Goal: Task Accomplishment & Management: Manage account settings

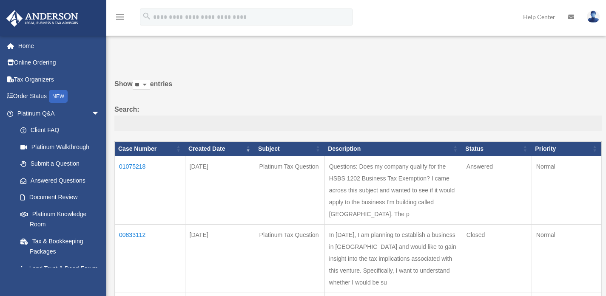
click at [132, 164] on td "01075218" at bounding box center [150, 190] width 71 height 68
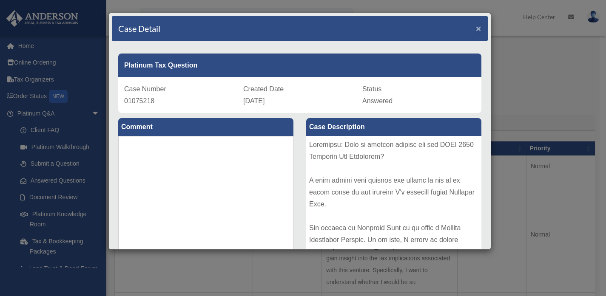
click at [476, 30] on span "×" at bounding box center [479, 28] width 6 height 10
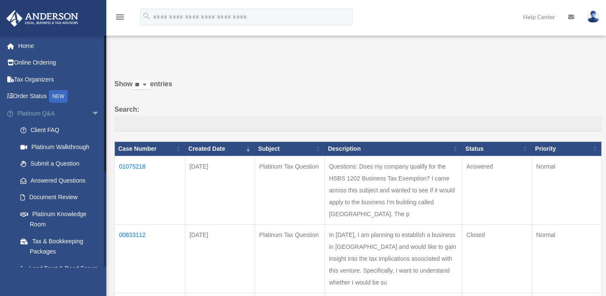
click at [91, 111] on span "arrow_drop_down" at bounding box center [99, 113] width 17 height 17
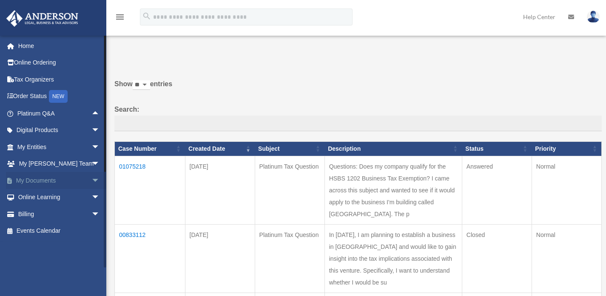
click at [91, 182] on span "arrow_drop_down" at bounding box center [99, 180] width 17 height 17
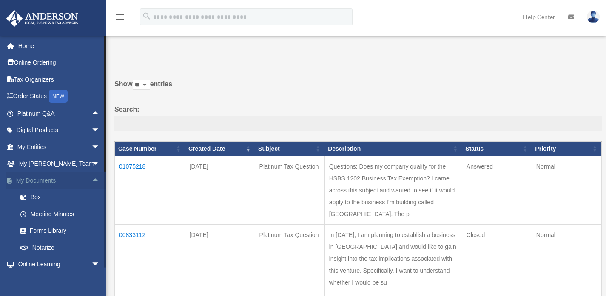
click at [91, 182] on span "arrow_drop_up" at bounding box center [99, 180] width 17 height 17
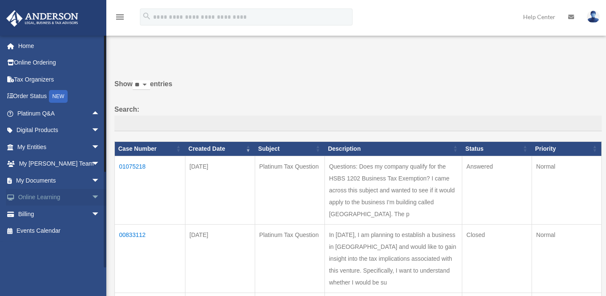
click at [92, 197] on span "arrow_drop_down" at bounding box center [99, 197] width 17 height 17
click at [92, 197] on span "arrow_drop_up" at bounding box center [99, 197] width 17 height 17
click at [91, 173] on span "arrow_drop_down" at bounding box center [99, 180] width 17 height 17
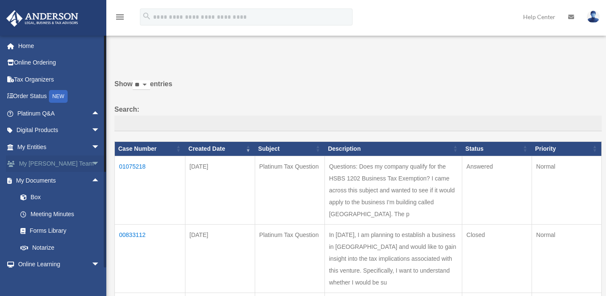
click at [91, 165] on span "arrow_drop_down" at bounding box center [99, 164] width 17 height 17
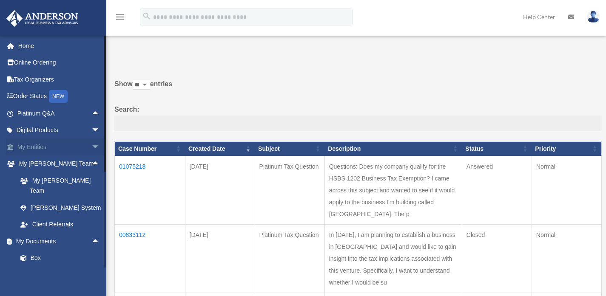
click at [91, 149] on span "arrow_drop_down" at bounding box center [99, 147] width 17 height 17
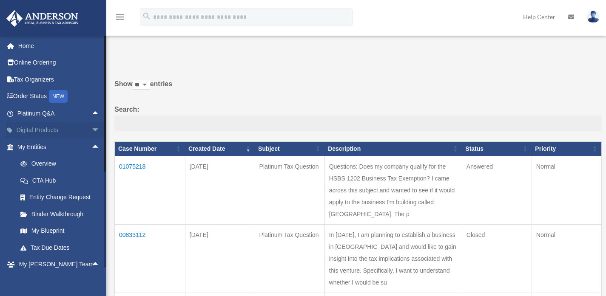
click at [91, 131] on span "arrow_drop_down" at bounding box center [99, 130] width 17 height 17
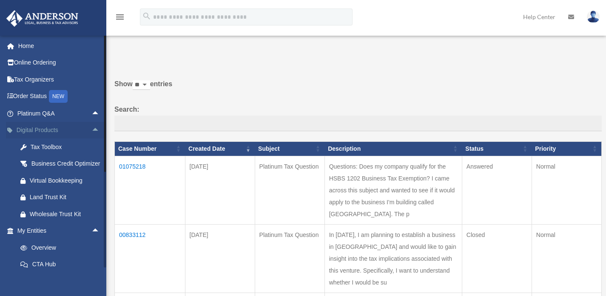
click at [91, 131] on span "arrow_drop_up" at bounding box center [99, 130] width 17 height 17
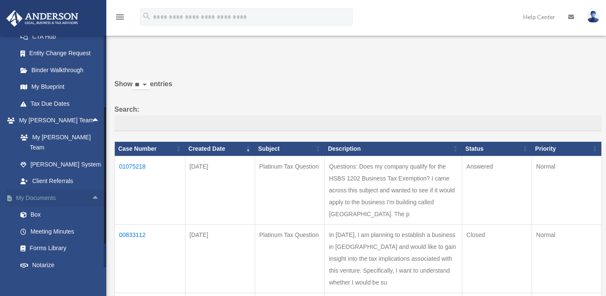
click at [91, 190] on span "arrow_drop_up" at bounding box center [99, 198] width 17 height 17
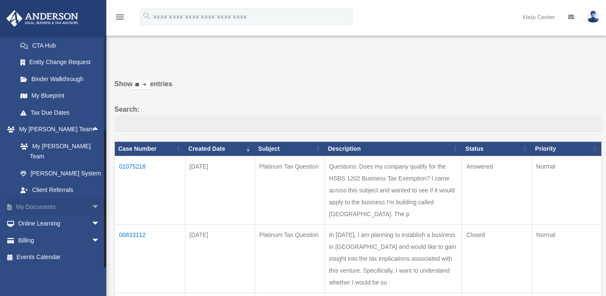
scroll to position [125, 0]
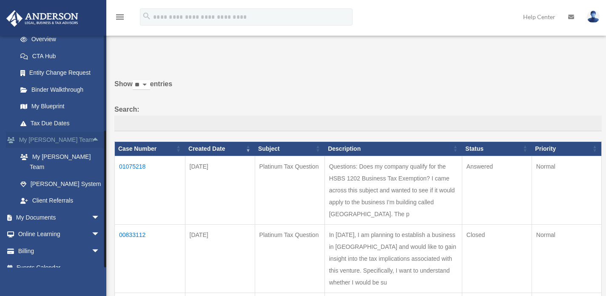
click at [91, 141] on span "arrow_drop_up" at bounding box center [99, 140] width 17 height 17
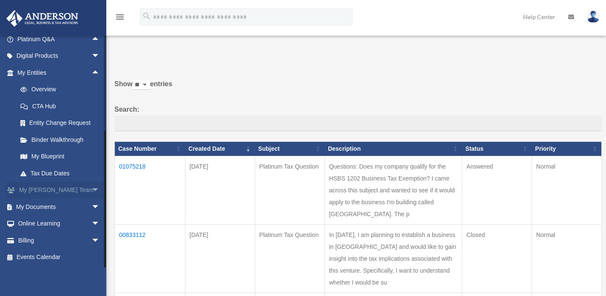
scroll to position [90, 0]
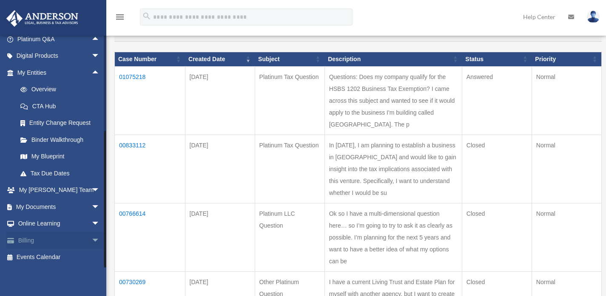
click at [91, 241] on span "arrow_drop_down" at bounding box center [99, 240] width 17 height 17
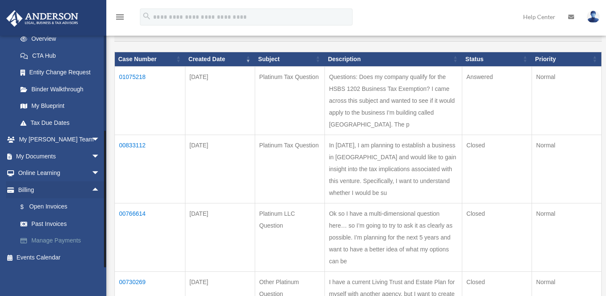
click at [47, 242] on link "Manage Payments" at bounding box center [62, 241] width 101 height 17
click at [47, 227] on link "Past Invoices" at bounding box center [62, 224] width 101 height 17
click at [52, 210] on link "$ Open Invoices" at bounding box center [62, 207] width 101 height 17
click at [48, 205] on link "$ Open Invoices" at bounding box center [62, 207] width 101 height 17
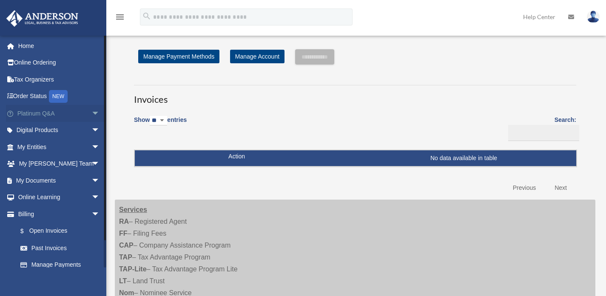
click at [91, 112] on span "arrow_drop_down" at bounding box center [99, 113] width 17 height 17
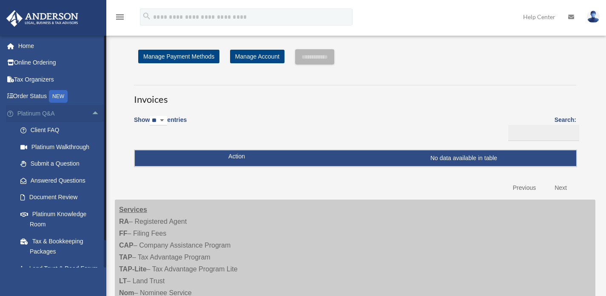
click at [91, 112] on span "arrow_drop_up" at bounding box center [99, 113] width 17 height 17
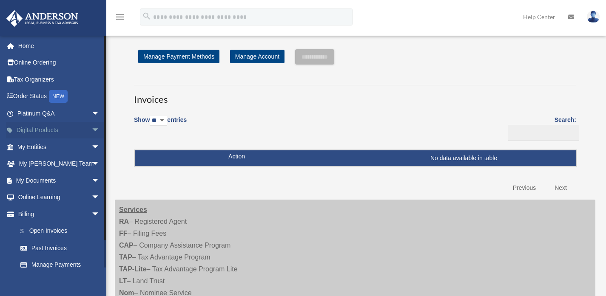
click at [91, 131] on span "arrow_drop_down" at bounding box center [99, 130] width 17 height 17
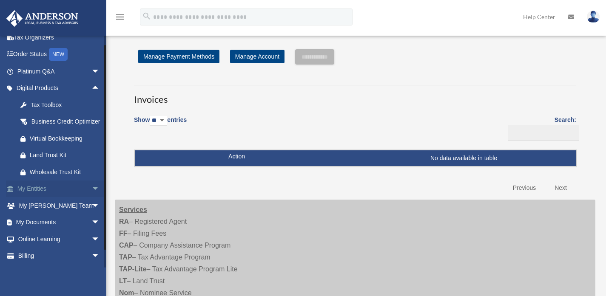
click at [91, 194] on span "arrow_drop_down" at bounding box center [99, 189] width 17 height 17
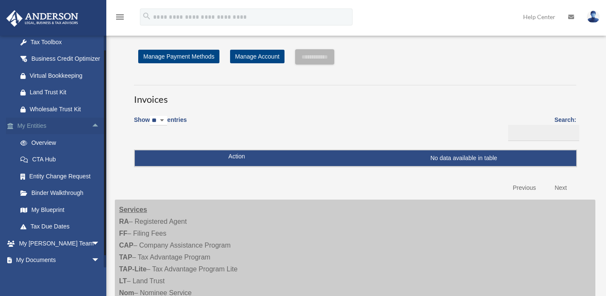
scroll to position [128, 0]
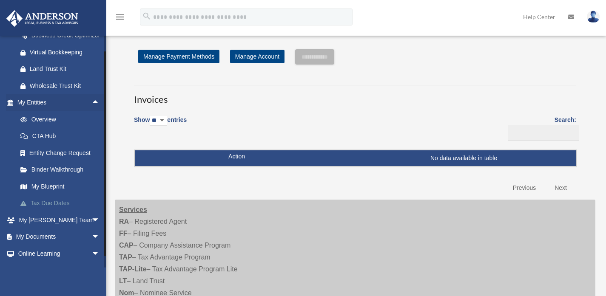
click at [49, 212] on link "Tax Due Dates" at bounding box center [62, 203] width 101 height 17
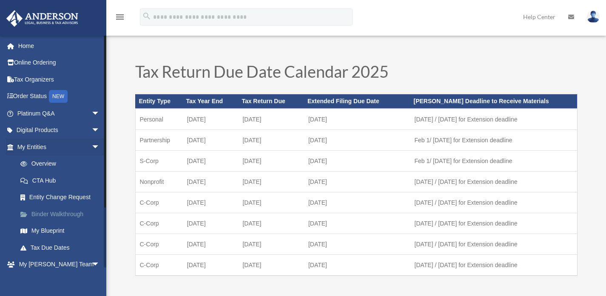
scroll to position [74, 0]
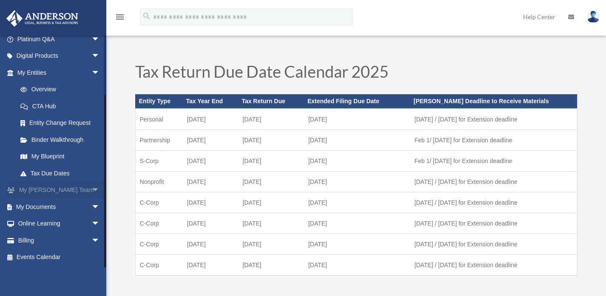
click at [91, 187] on span "arrow_drop_down" at bounding box center [99, 190] width 17 height 17
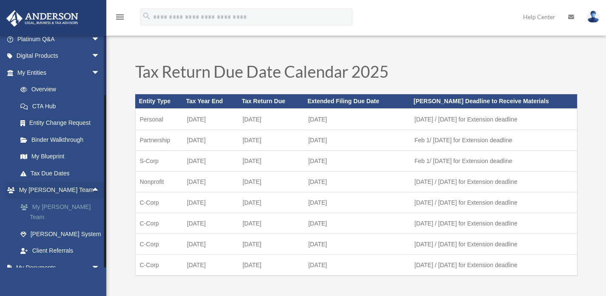
scroll to position [125, 0]
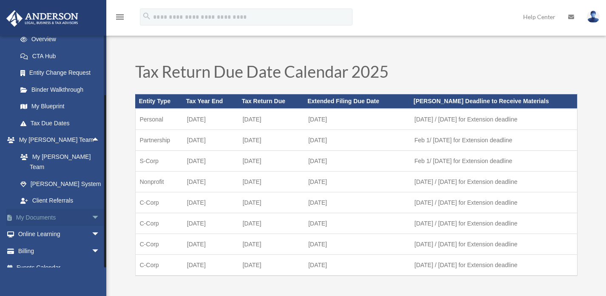
click at [91, 209] on span "arrow_drop_down" at bounding box center [99, 217] width 17 height 17
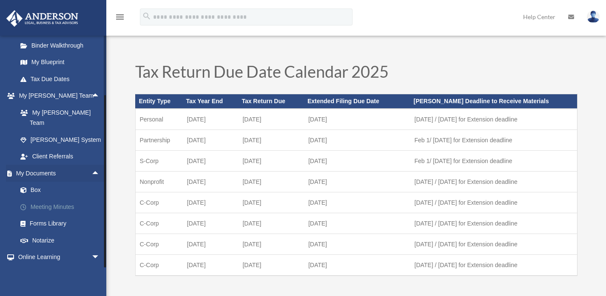
scroll to position [192, 0]
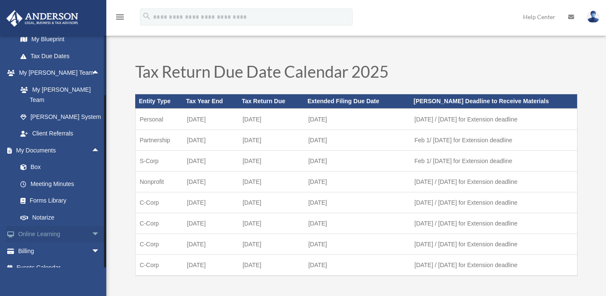
click at [91, 226] on span "arrow_drop_down" at bounding box center [99, 234] width 17 height 17
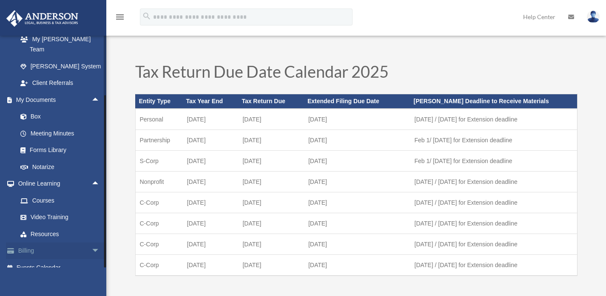
click at [92, 243] on span "arrow_drop_down" at bounding box center [99, 251] width 17 height 17
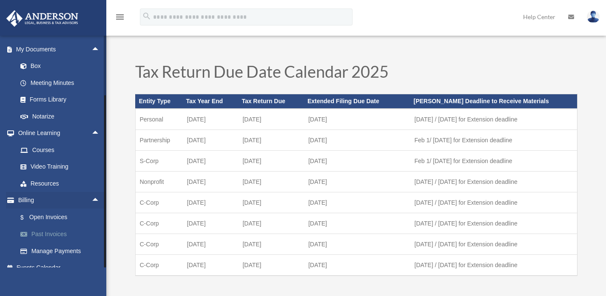
click at [48, 226] on link "Past Invoices" at bounding box center [62, 234] width 101 height 17
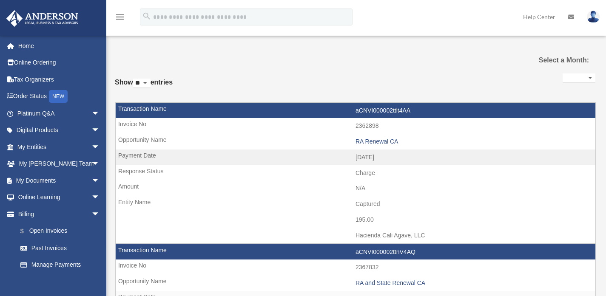
select select
click at [91, 215] on span "arrow_drop_down" at bounding box center [99, 214] width 17 height 17
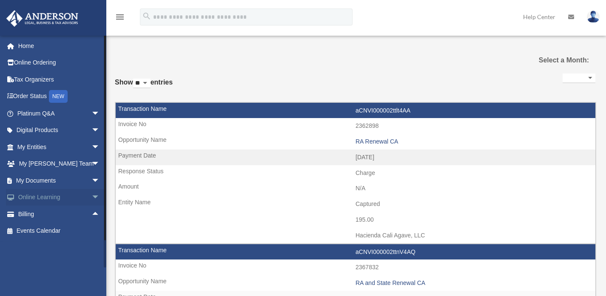
click at [91, 198] on span "arrow_drop_down" at bounding box center [99, 197] width 17 height 17
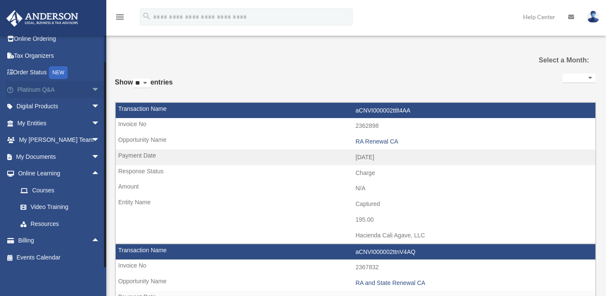
click at [91, 86] on span "arrow_drop_down" at bounding box center [99, 89] width 17 height 17
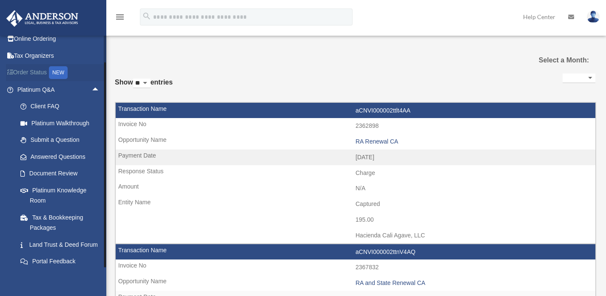
click at [39, 72] on link "Order Status NEW" at bounding box center [59, 72] width 107 height 17
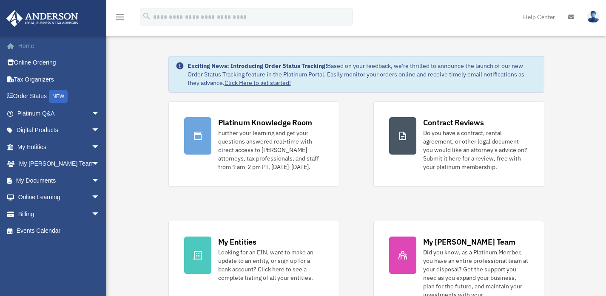
click at [26, 45] on link "Home" at bounding box center [59, 45] width 107 height 17
click at [26, 63] on link "Online Ordering" at bounding box center [59, 62] width 107 height 17
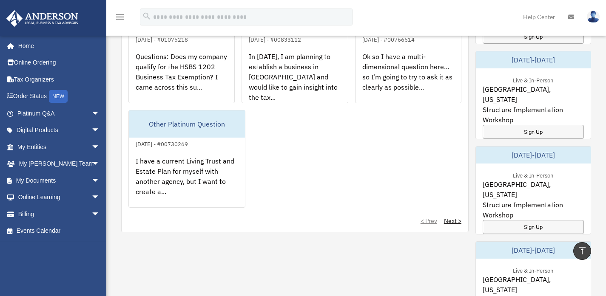
scroll to position [304, 0]
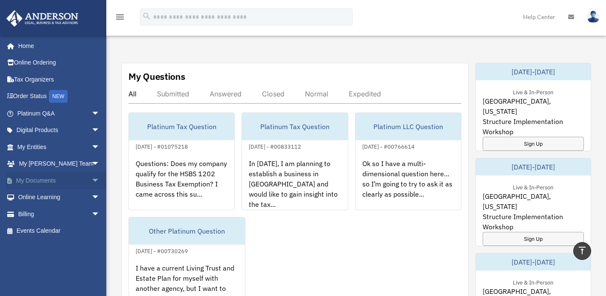
click at [91, 179] on span "arrow_drop_down" at bounding box center [99, 180] width 17 height 17
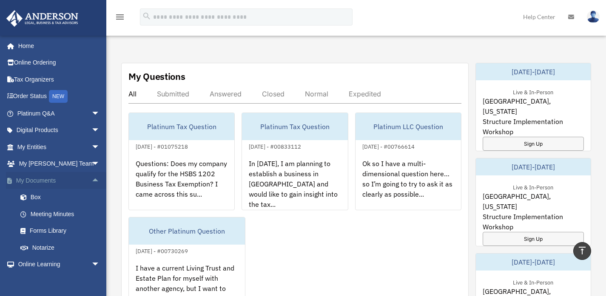
click at [91, 179] on span "arrow_drop_up" at bounding box center [99, 180] width 17 height 17
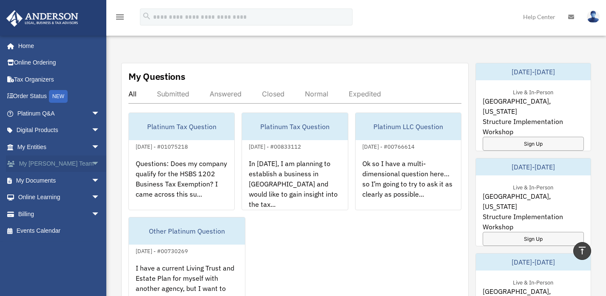
click at [91, 170] on span "arrow_drop_down" at bounding box center [99, 164] width 17 height 17
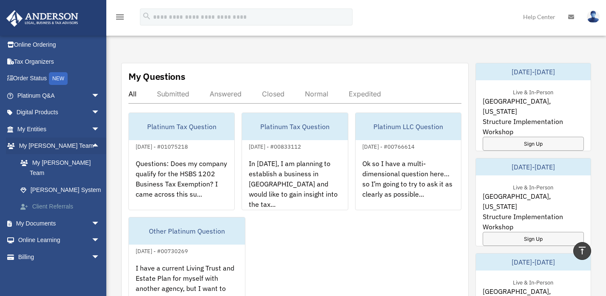
scroll to position [24, 0]
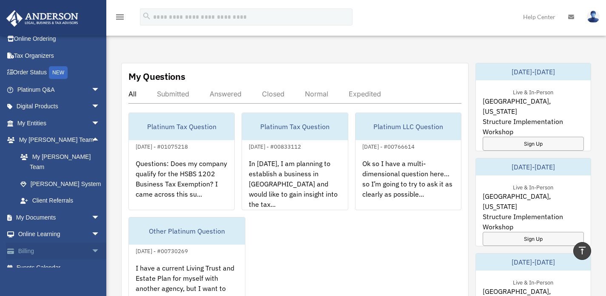
click at [81, 243] on link "Billing arrow_drop_down" at bounding box center [59, 251] width 107 height 17
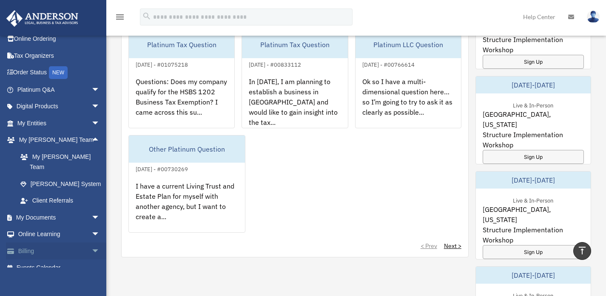
scroll to position [386, 0]
click at [91, 245] on span "arrow_drop_down" at bounding box center [99, 251] width 17 height 17
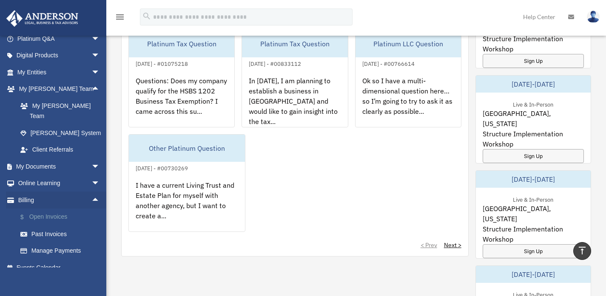
click at [52, 209] on link "$ Open Invoices" at bounding box center [62, 217] width 101 height 17
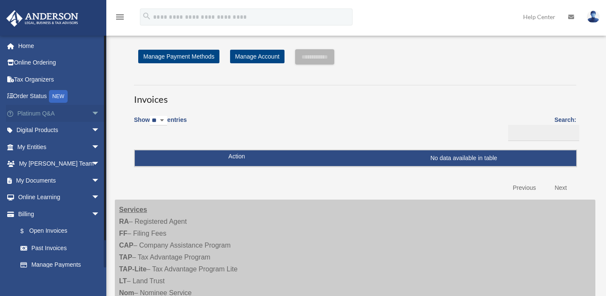
click at [91, 114] on span "arrow_drop_down" at bounding box center [99, 113] width 17 height 17
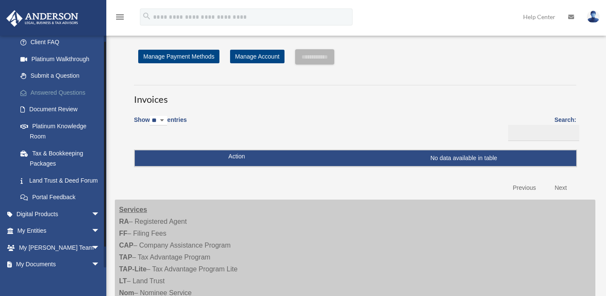
scroll to position [89, 0]
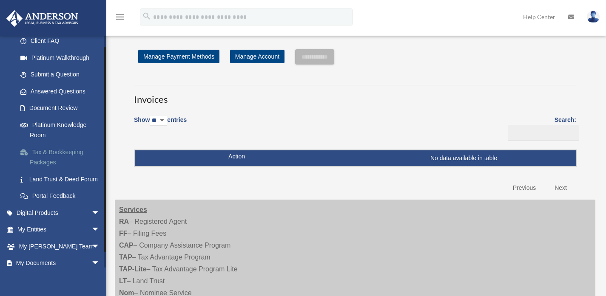
click at [57, 154] on link "Tax & Bookkeeping Packages" at bounding box center [62, 157] width 101 height 27
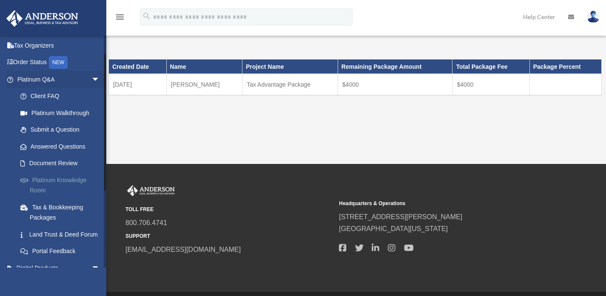
scroll to position [35, 0]
click at [91, 77] on span "arrow_drop_down" at bounding box center [99, 78] width 17 height 17
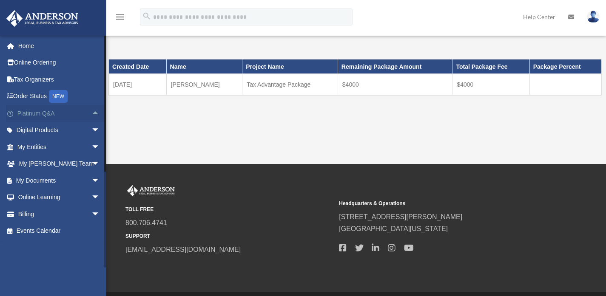
scroll to position [0, 0]
click at [91, 213] on span "arrow_drop_down" at bounding box center [99, 214] width 17 height 17
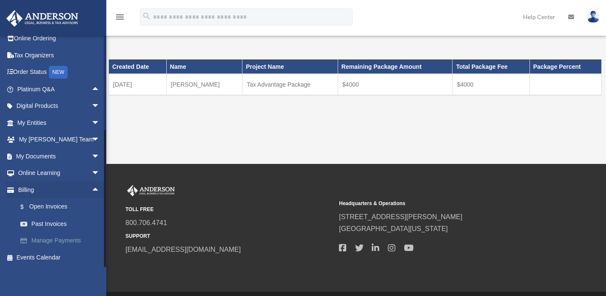
click at [50, 241] on link "Manage Payments" at bounding box center [62, 241] width 101 height 17
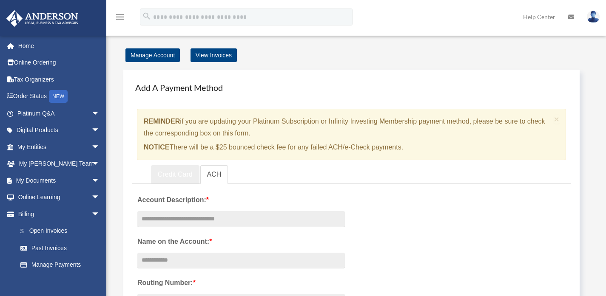
click at [173, 170] on link "Credit Card" at bounding box center [175, 174] width 48 height 19
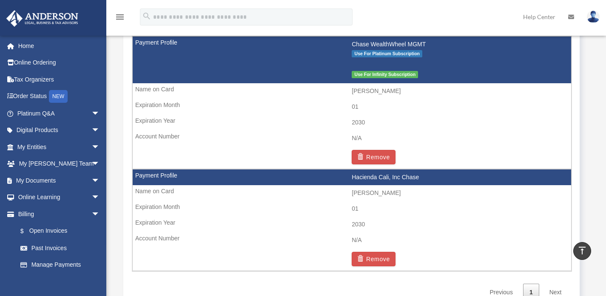
scroll to position [549, 0]
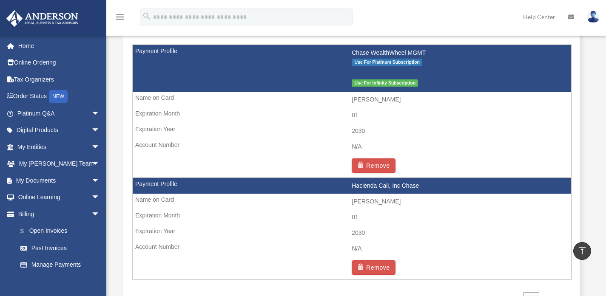
click at [375, 16] on div "menu search Site Menu add eric.esparza90@gmail.com My Profile Reset Password Lo…" at bounding box center [302, 20] width 593 height 29
click at [40, 45] on link "Home" at bounding box center [59, 45] width 107 height 17
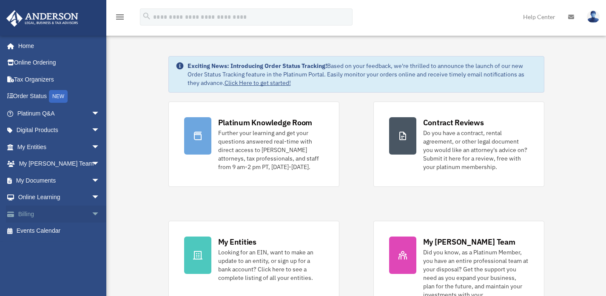
click at [93, 210] on span "arrow_drop_down" at bounding box center [99, 214] width 17 height 17
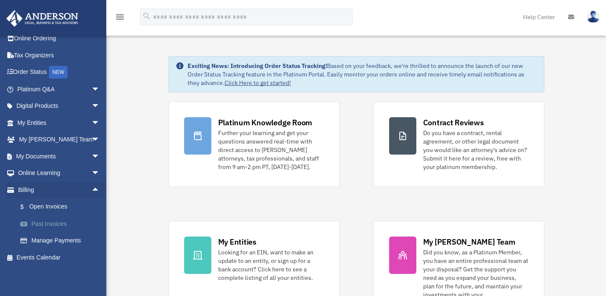
click at [50, 222] on link "Past Invoices" at bounding box center [62, 224] width 101 height 17
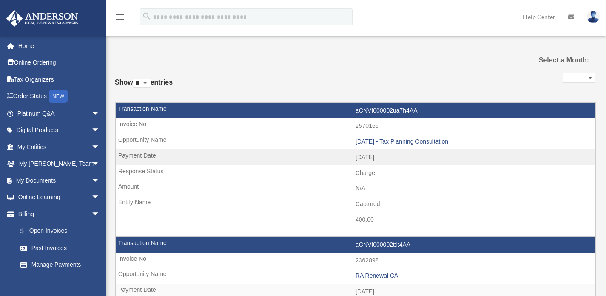
click at [566, 81] on select "**********" at bounding box center [578, 79] width 33 height 10
select select "**********"
click at [562, 74] on select "**********" at bounding box center [578, 79] width 33 height 10
click at [151, 81] on select "** ** ** ***" at bounding box center [141, 84] width 17 height 10
select select "**"
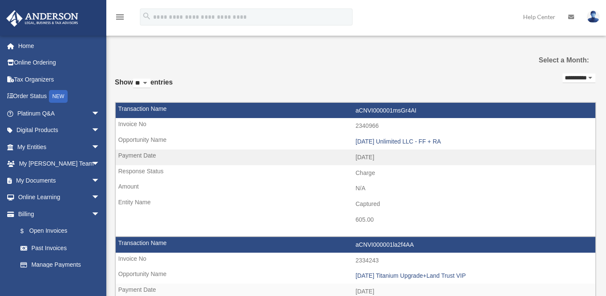
click at [135, 79] on select "** ** ** ***" at bounding box center [141, 84] width 17 height 10
click at [567, 75] on select "**********" at bounding box center [578, 79] width 33 height 10
select select "**********"
click at [562, 74] on select "**********" at bounding box center [578, 79] width 33 height 10
click at [57, 247] on link "Past Invoices" at bounding box center [62, 248] width 101 height 17
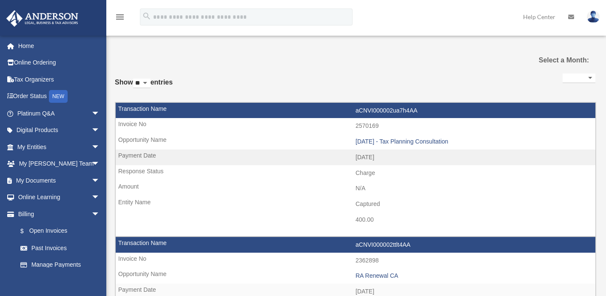
select select
click at [151, 87] on select "** ** ** ***" at bounding box center [141, 84] width 17 height 10
select select "**"
click at [135, 79] on select "** ** ** ***" at bounding box center [141, 84] width 17 height 10
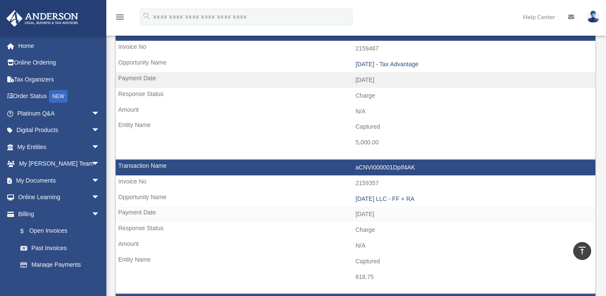
scroll to position [1166, 0]
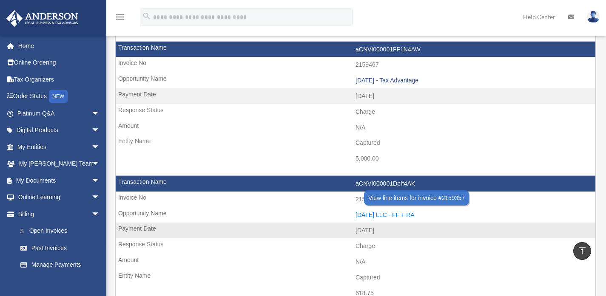
click at [411, 213] on div "[DATE] LLC - FF + RA" at bounding box center [473, 215] width 236 height 7
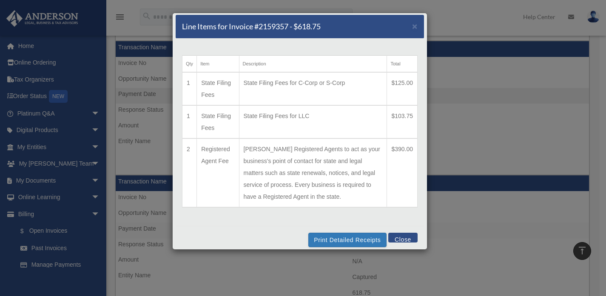
scroll to position [0, 0]
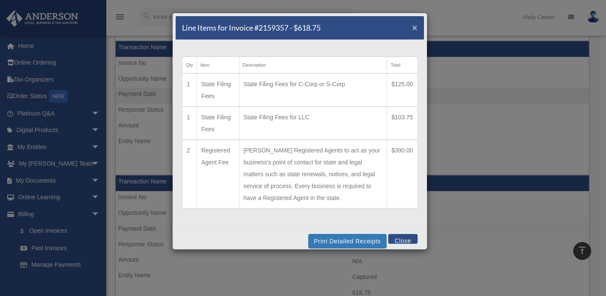
click at [412, 27] on span "×" at bounding box center [415, 28] width 6 height 10
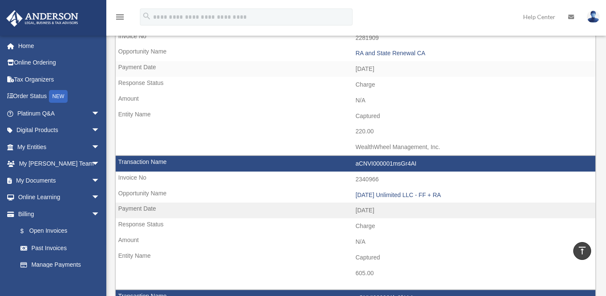
scroll to position [781, 0]
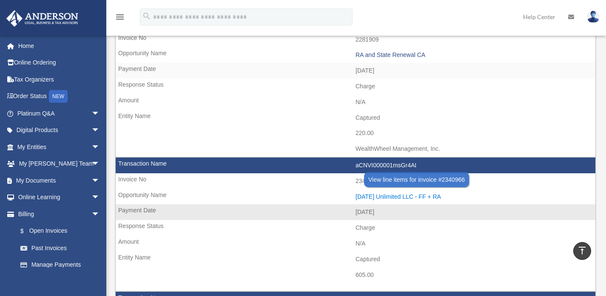
click at [400, 196] on div "[DATE] Unlimited LLC - FF + RA" at bounding box center [473, 196] width 236 height 7
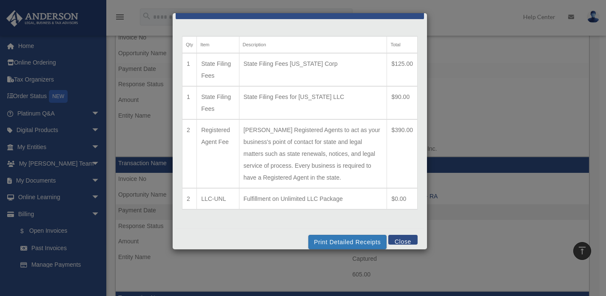
scroll to position [0, 0]
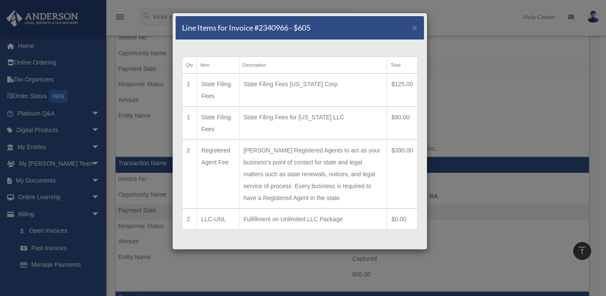
click at [405, 28] on div "Line Items for Invoice #2340966 - $605 ×" at bounding box center [300, 28] width 248 height 24
click at [412, 27] on span "×" at bounding box center [415, 28] width 6 height 10
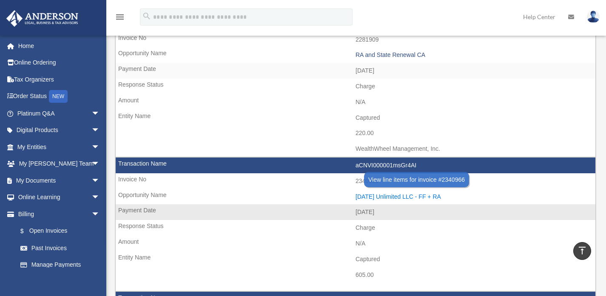
click at [372, 196] on div "[DATE] Unlimited LLC - FF + RA" at bounding box center [473, 196] width 236 height 7
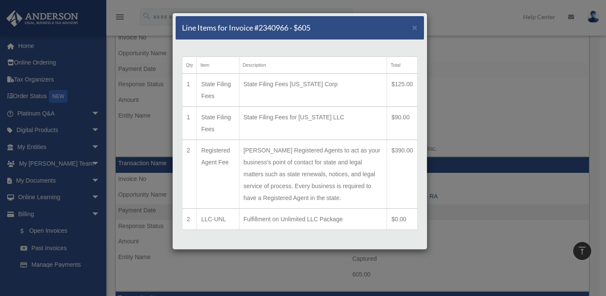
scroll to position [30, 0]
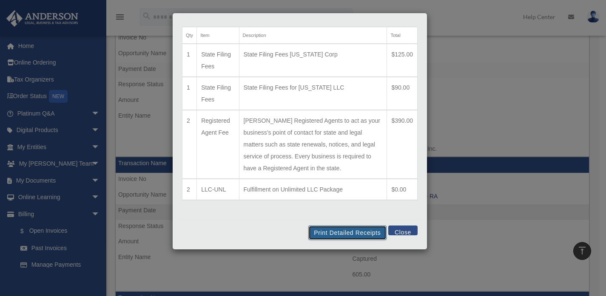
click at [346, 231] on button "Print Detailed Receipts" at bounding box center [347, 233] width 78 height 14
click at [406, 233] on button "Close" at bounding box center [402, 231] width 29 height 10
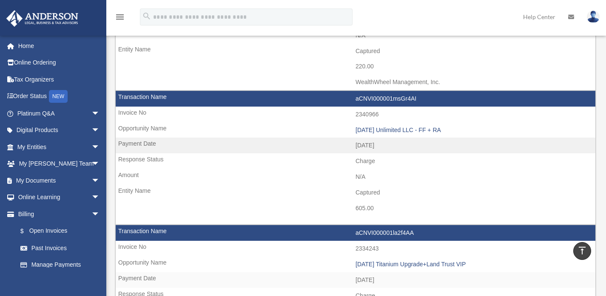
scroll to position [847, 0]
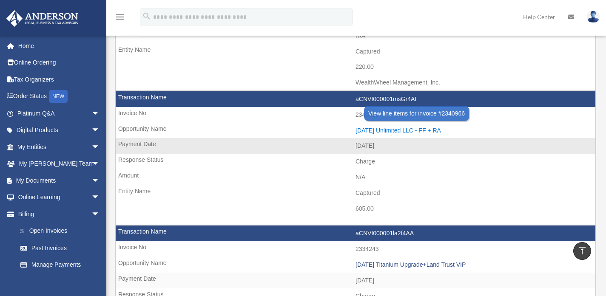
click at [396, 129] on div "[DATE] Unlimited LLC - FF + RA" at bounding box center [473, 130] width 236 height 7
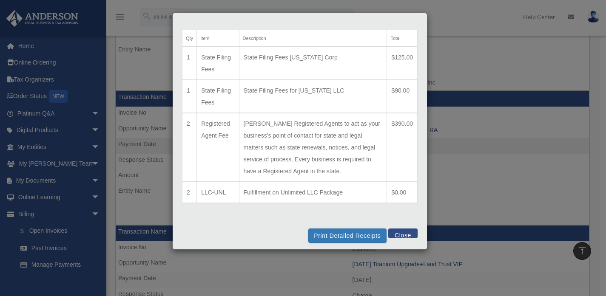
scroll to position [0, 0]
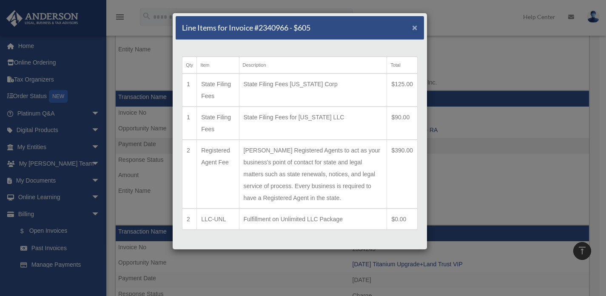
click at [412, 28] on span "×" at bounding box center [415, 28] width 6 height 10
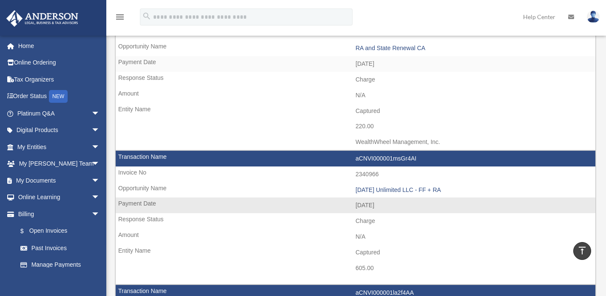
scroll to position [766, 0]
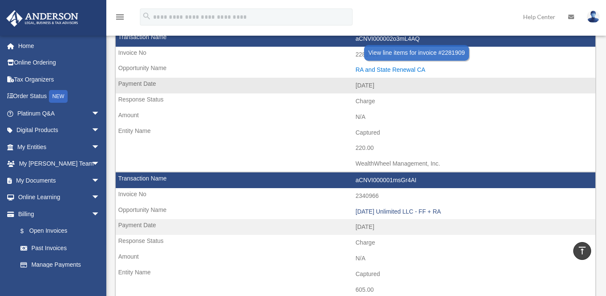
click at [372, 71] on div "RA and State Renewal CA" at bounding box center [473, 69] width 236 height 7
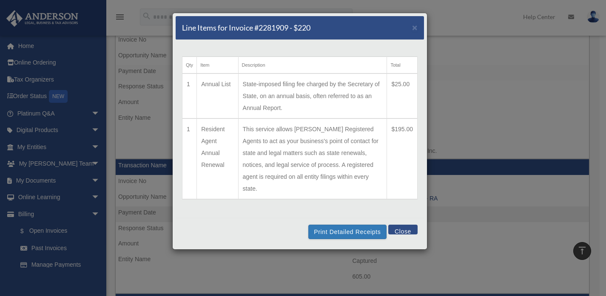
scroll to position [778, 0]
click at [412, 28] on span "×" at bounding box center [415, 28] width 6 height 10
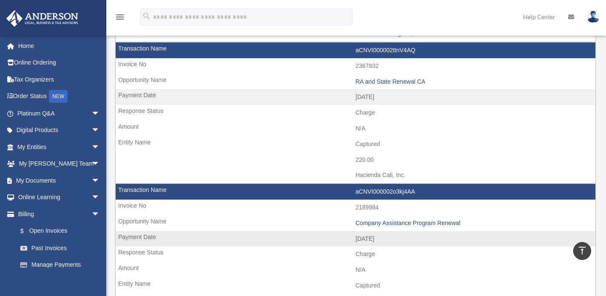
scroll to position [326, 0]
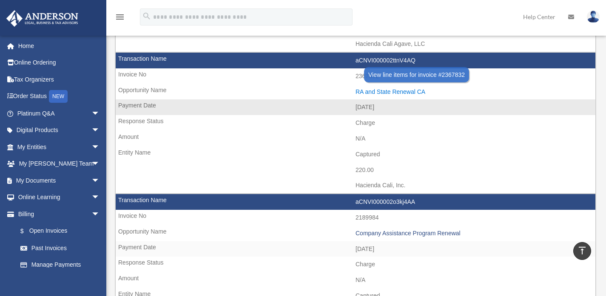
click at [375, 91] on div "RA and State Renewal CA" at bounding box center [473, 91] width 236 height 7
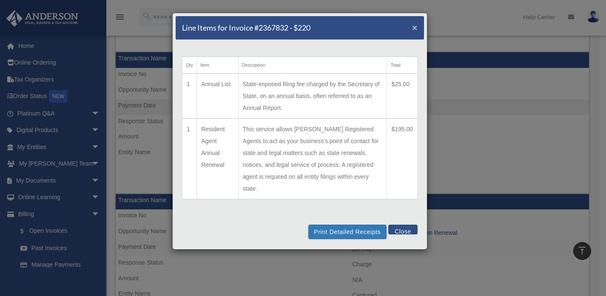
click at [412, 27] on span "×" at bounding box center [415, 28] width 6 height 10
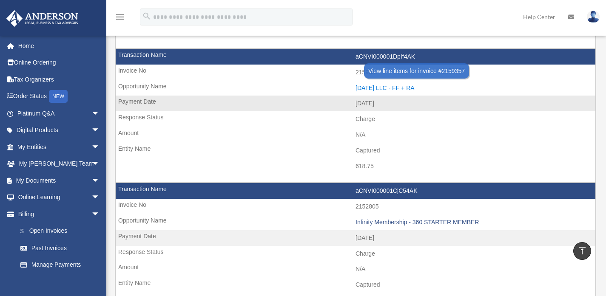
scroll to position [1295, 0]
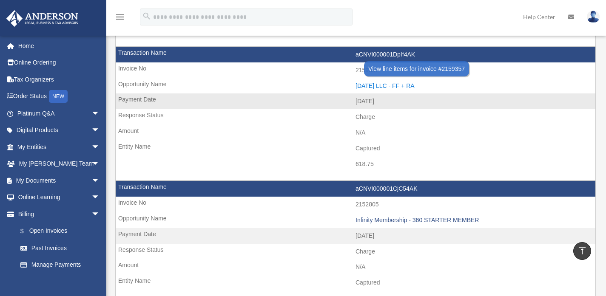
click at [420, 87] on div "[DATE] LLC - FF + RA" at bounding box center [473, 85] width 236 height 7
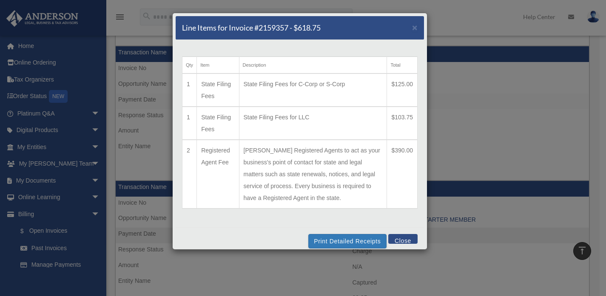
scroll to position [9, 0]
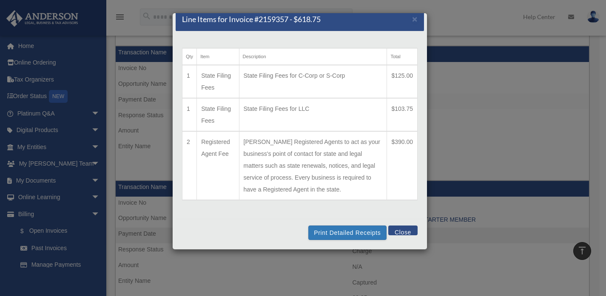
click at [403, 228] on button "Close" at bounding box center [402, 231] width 29 height 10
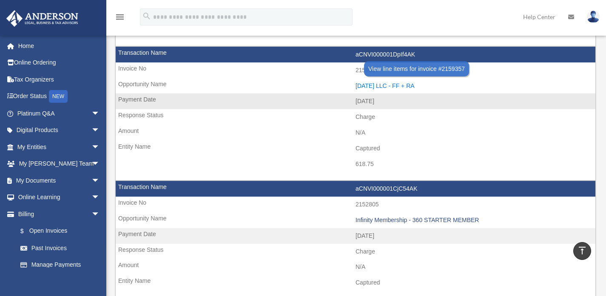
click at [404, 85] on div "[DATE] LLC - FF + RA" at bounding box center [473, 85] width 236 height 7
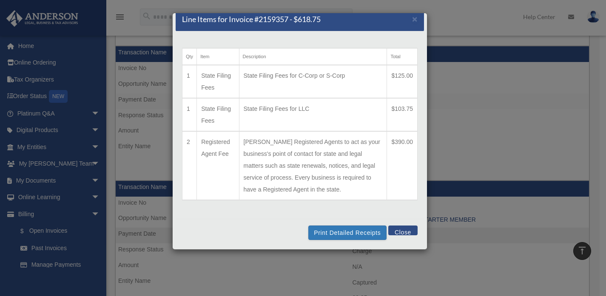
click at [403, 230] on button "Close" at bounding box center [402, 231] width 29 height 10
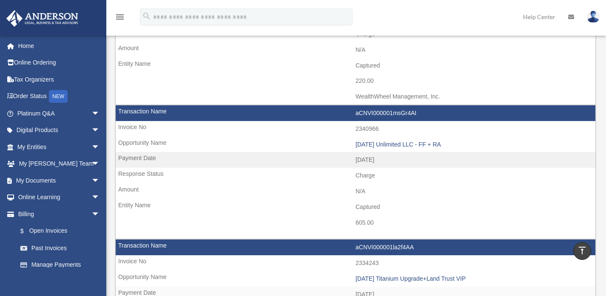
scroll to position [832, 0]
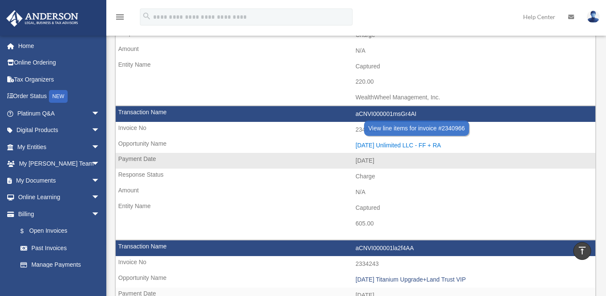
click at [422, 144] on div "[DATE] Unlimited LLC - FF + RA" at bounding box center [473, 145] width 236 height 7
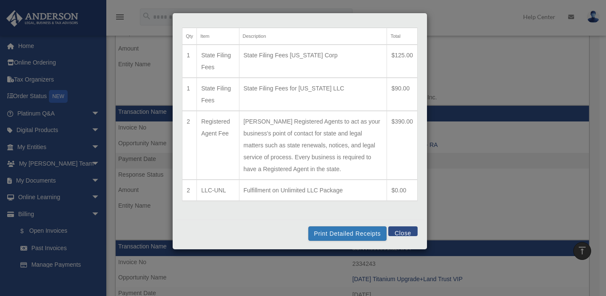
scroll to position [30, 0]
click at [394, 224] on div "Print Detailed Receipts Close" at bounding box center [300, 233] width 248 height 28
click at [395, 229] on button "Close" at bounding box center [402, 231] width 29 height 10
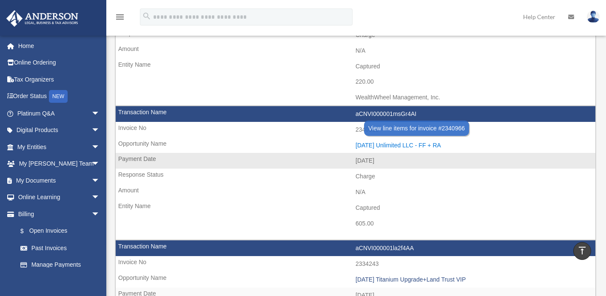
click at [397, 144] on div "[DATE] Unlimited LLC - FF + RA" at bounding box center [473, 145] width 236 height 7
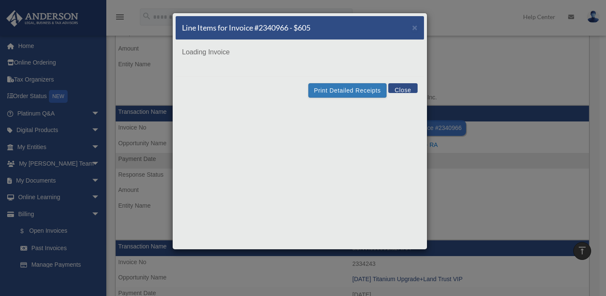
scroll to position [0, 0]
click at [408, 88] on button "Close" at bounding box center [402, 88] width 29 height 10
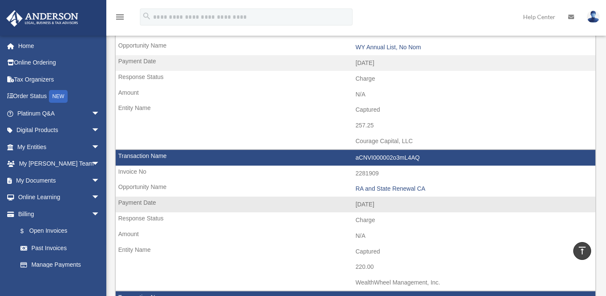
scroll to position [646, 0]
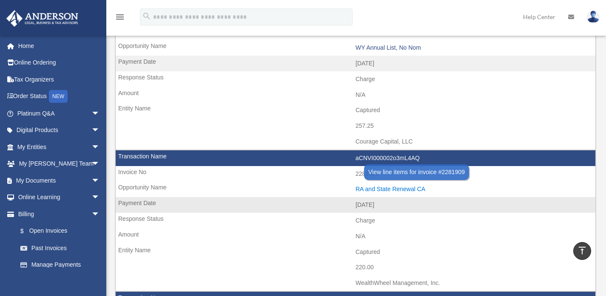
click at [381, 189] on div "RA and State Renewal CA" at bounding box center [473, 189] width 236 height 7
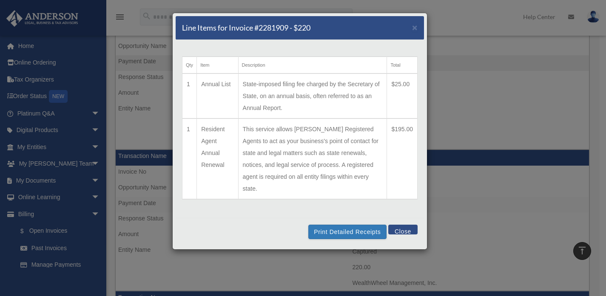
click at [411, 225] on button "Close" at bounding box center [402, 230] width 29 height 10
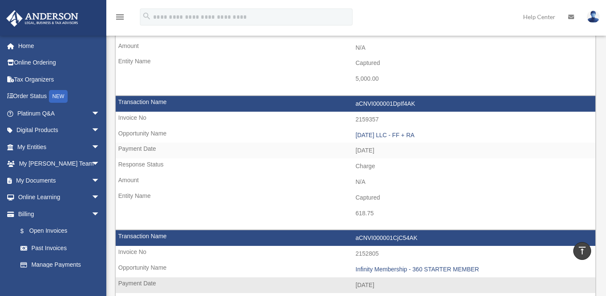
scroll to position [1243, 0]
